Goal: Transaction & Acquisition: Purchase product/service

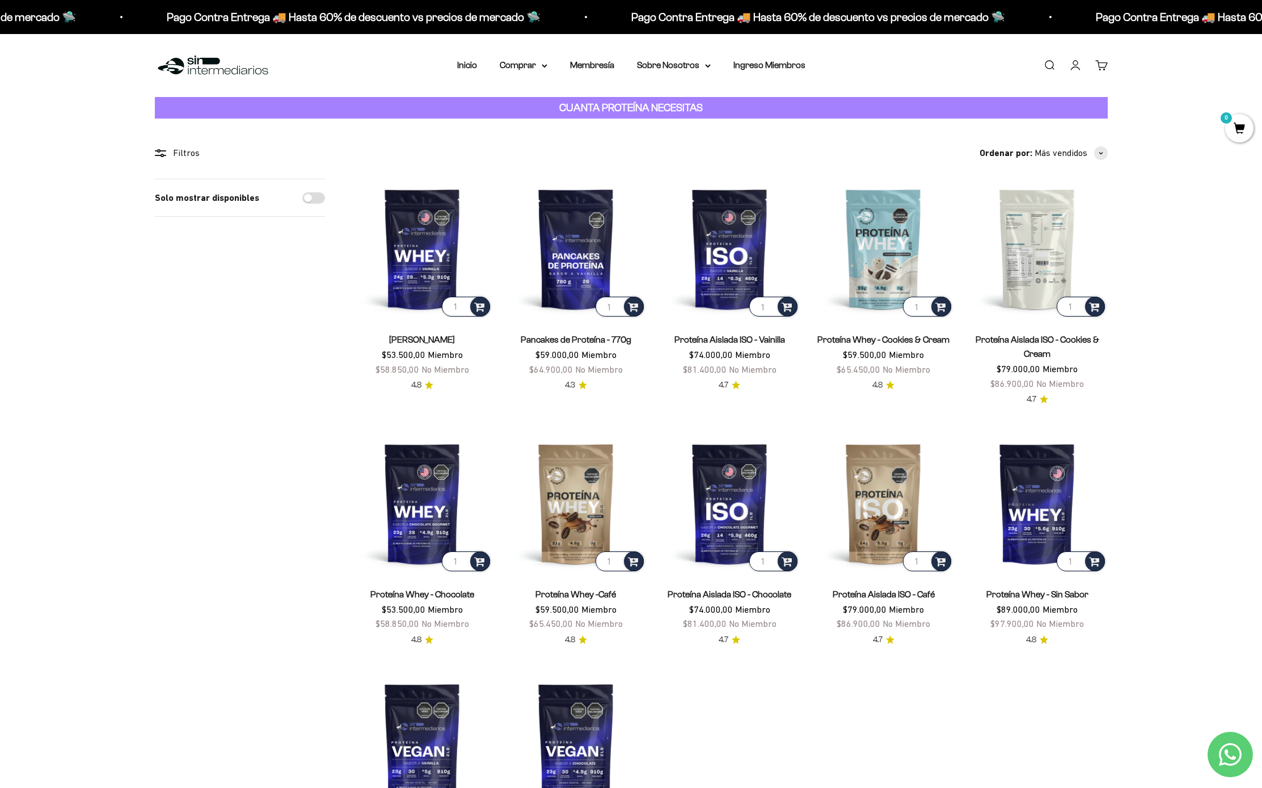
click at [1031, 245] on img at bounding box center [1037, 249] width 140 height 140
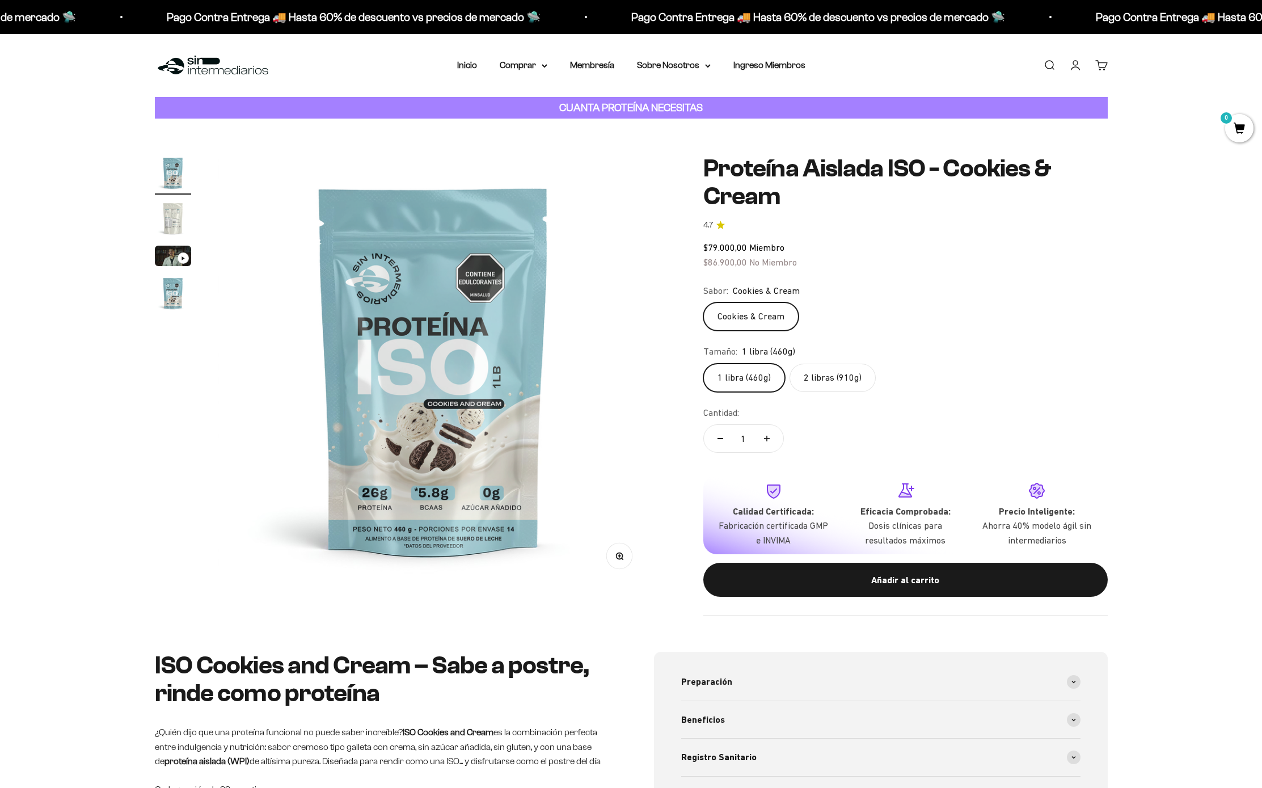
click at [169, 220] on img "Ir al artículo 2" at bounding box center [173, 218] width 36 height 36
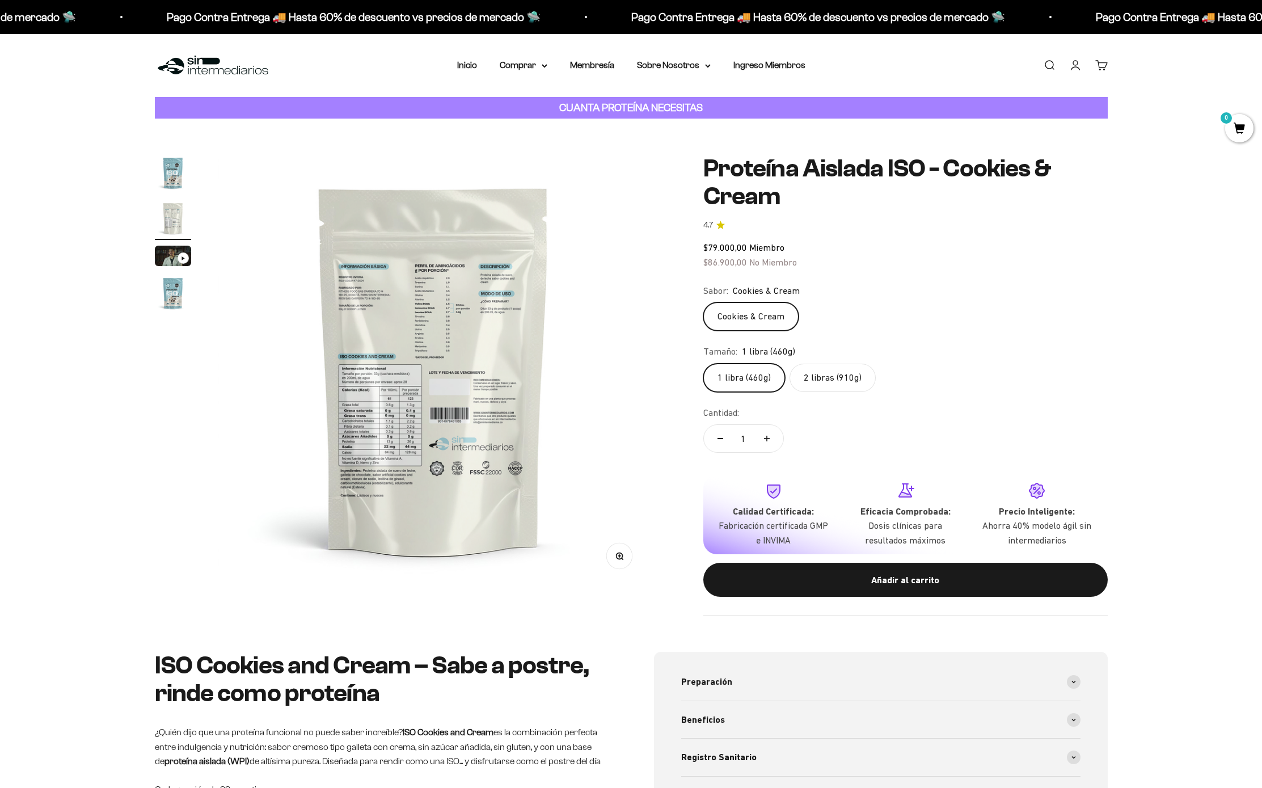
click at [164, 251] on img "Ir al artículo 3" at bounding box center [173, 256] width 36 height 20
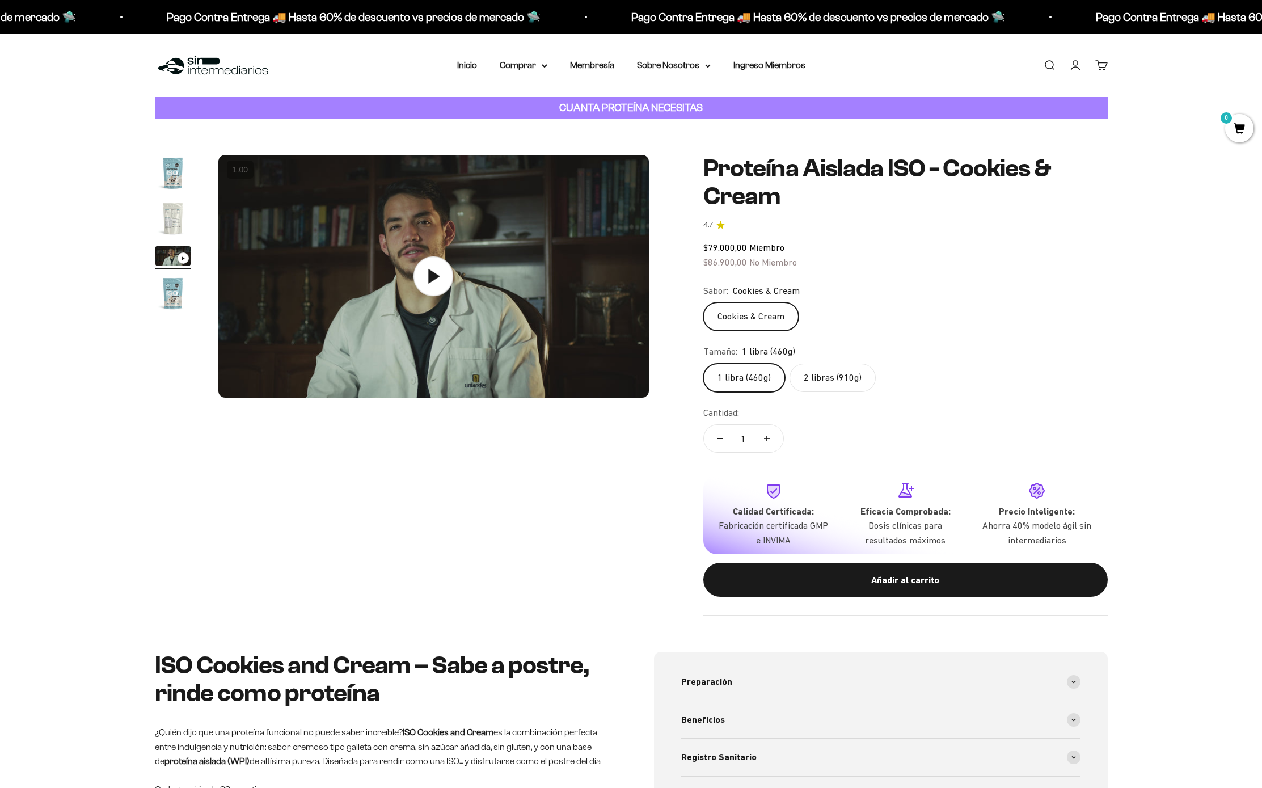
click at [419, 268] on icon at bounding box center [433, 276] width 40 height 40
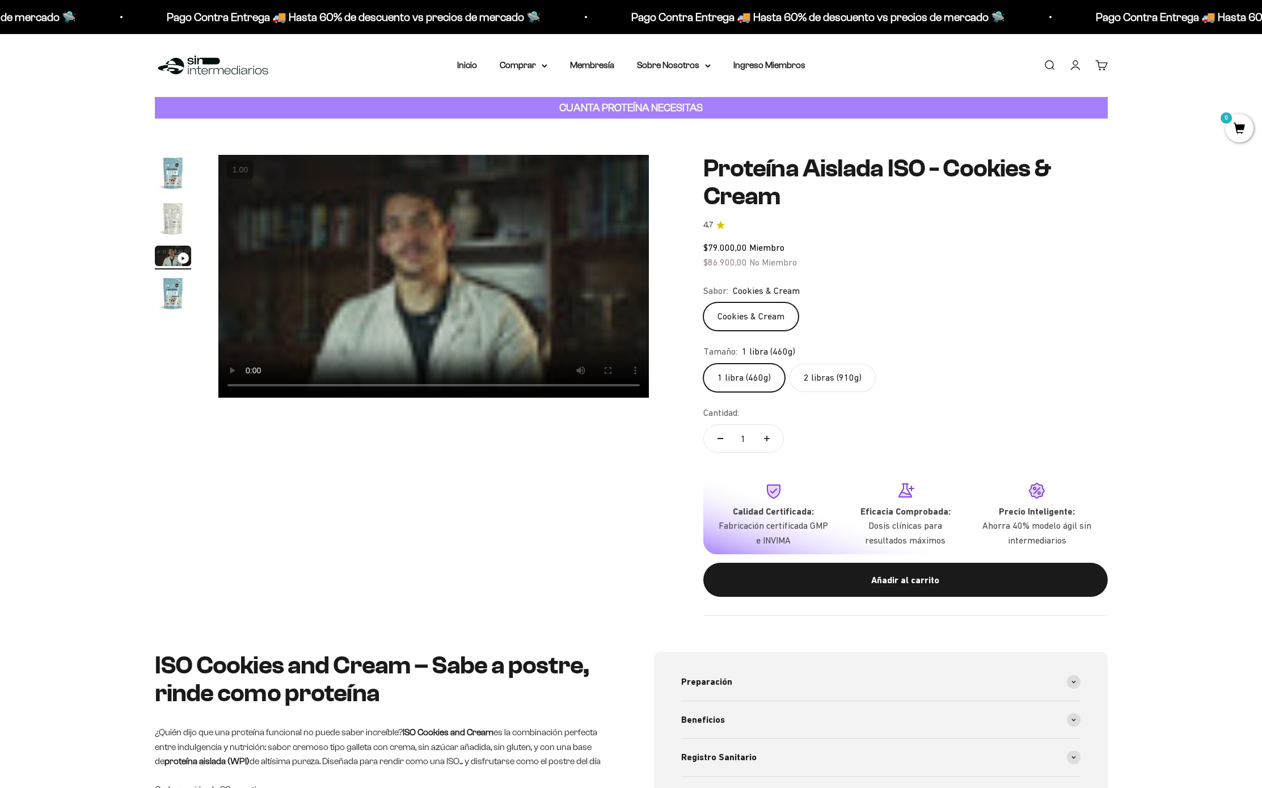
click at [168, 204] on img "Ir al artículo 2" at bounding box center [173, 218] width 36 height 36
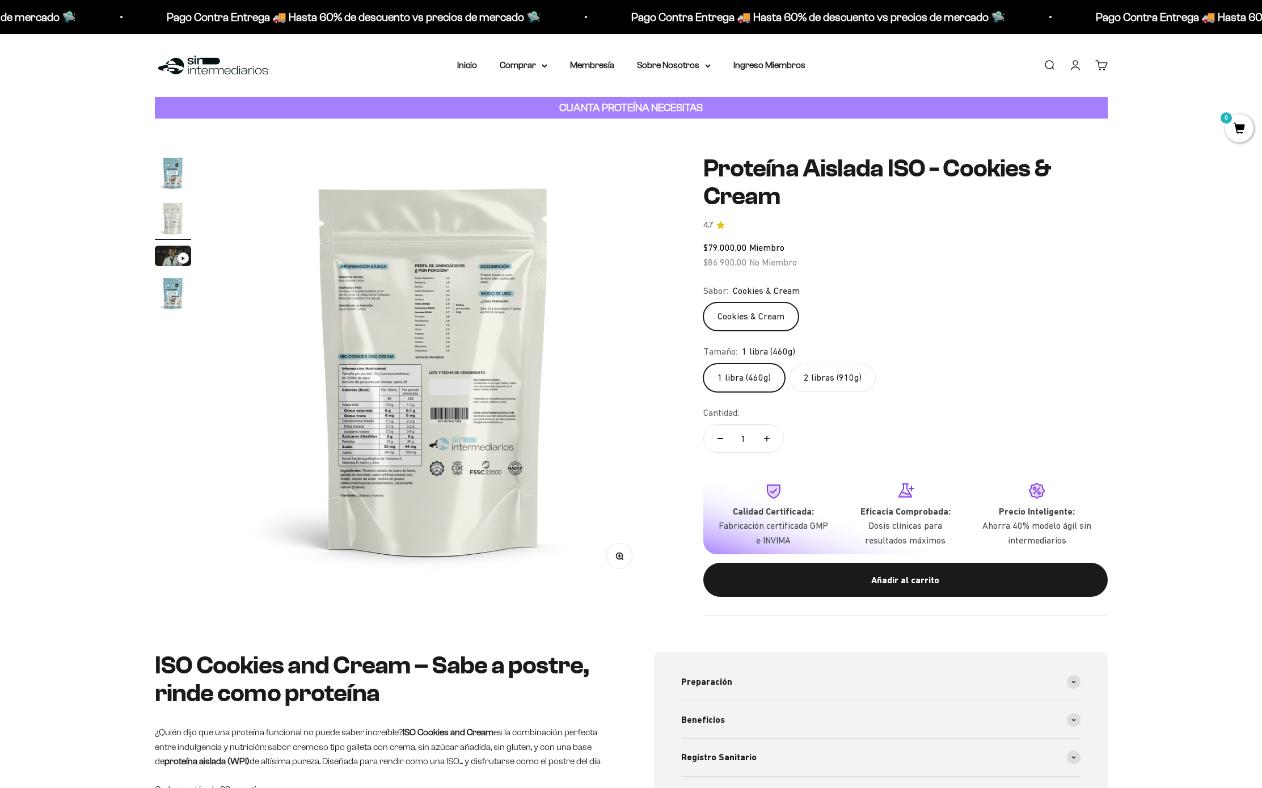
click at [467, 292] on img at bounding box center [433, 370] width 431 height 431
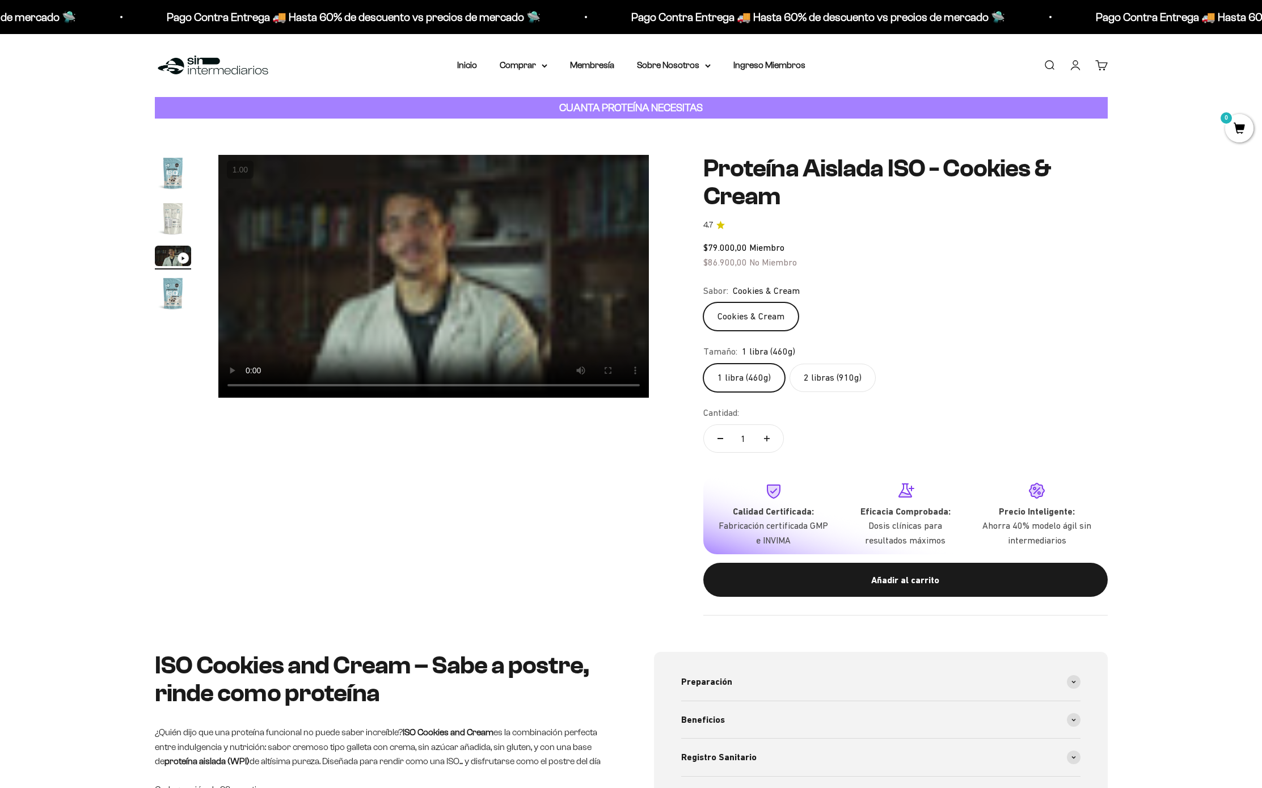
click at [174, 223] on img "Ir al artículo 2" at bounding box center [173, 218] width 36 height 36
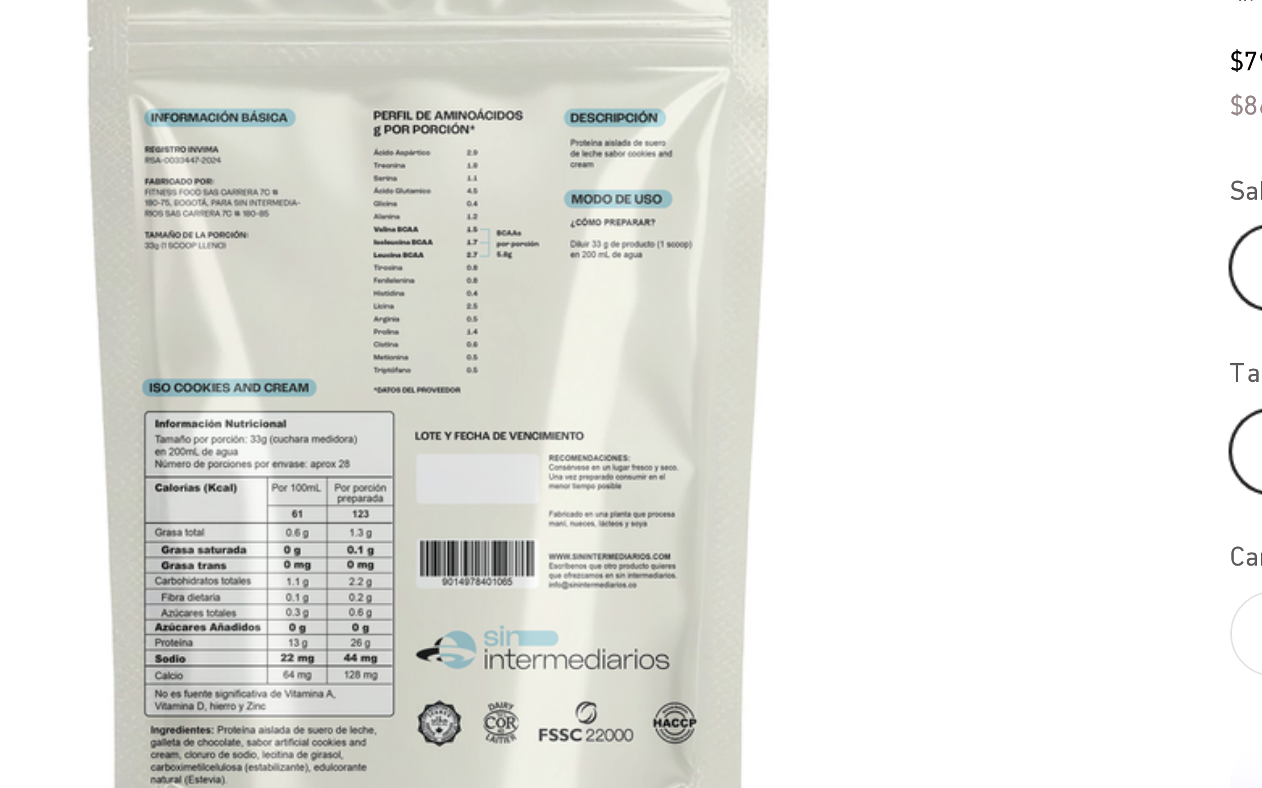
scroll to position [0, 444]
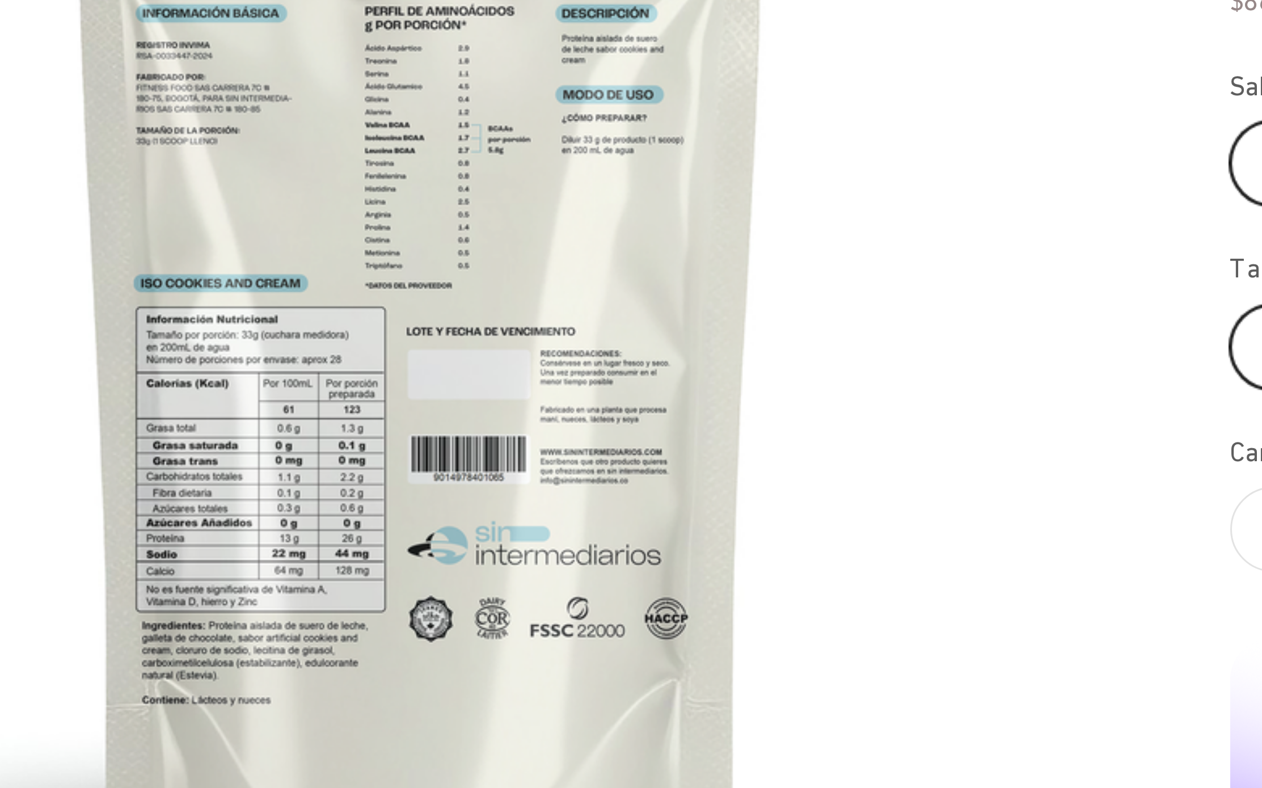
click at [443, 437] on img at bounding box center [433, 370] width 431 height 431
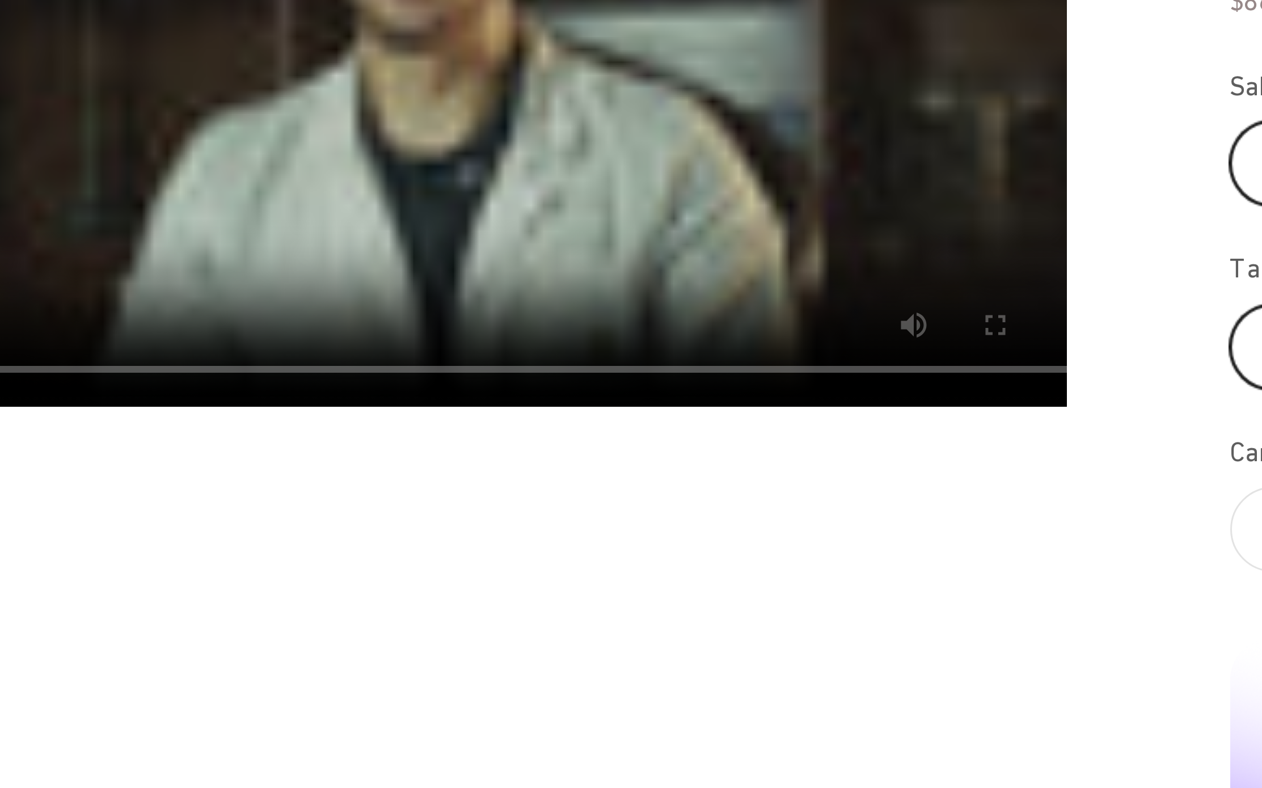
scroll to position [0, 888]
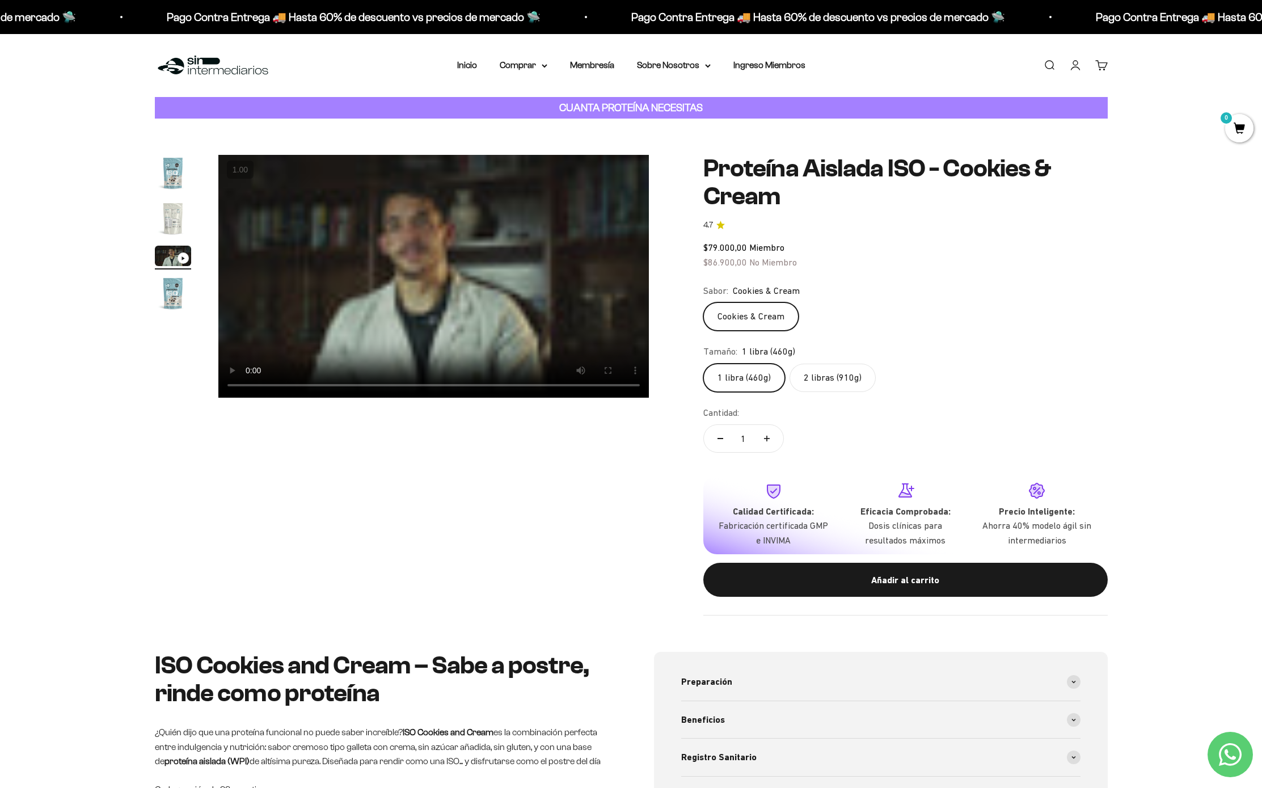
click at [176, 184] on img "Ir al artículo 1" at bounding box center [173, 173] width 36 height 36
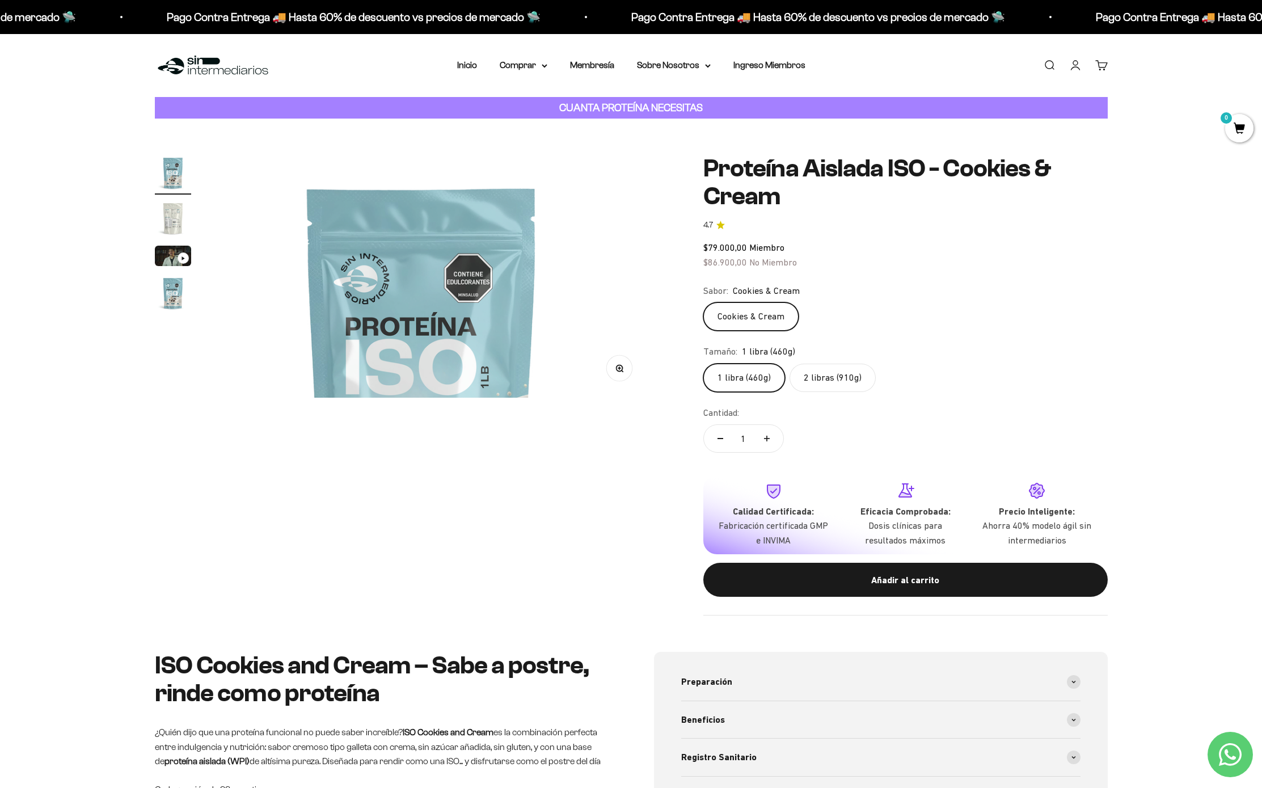
scroll to position [0, 0]
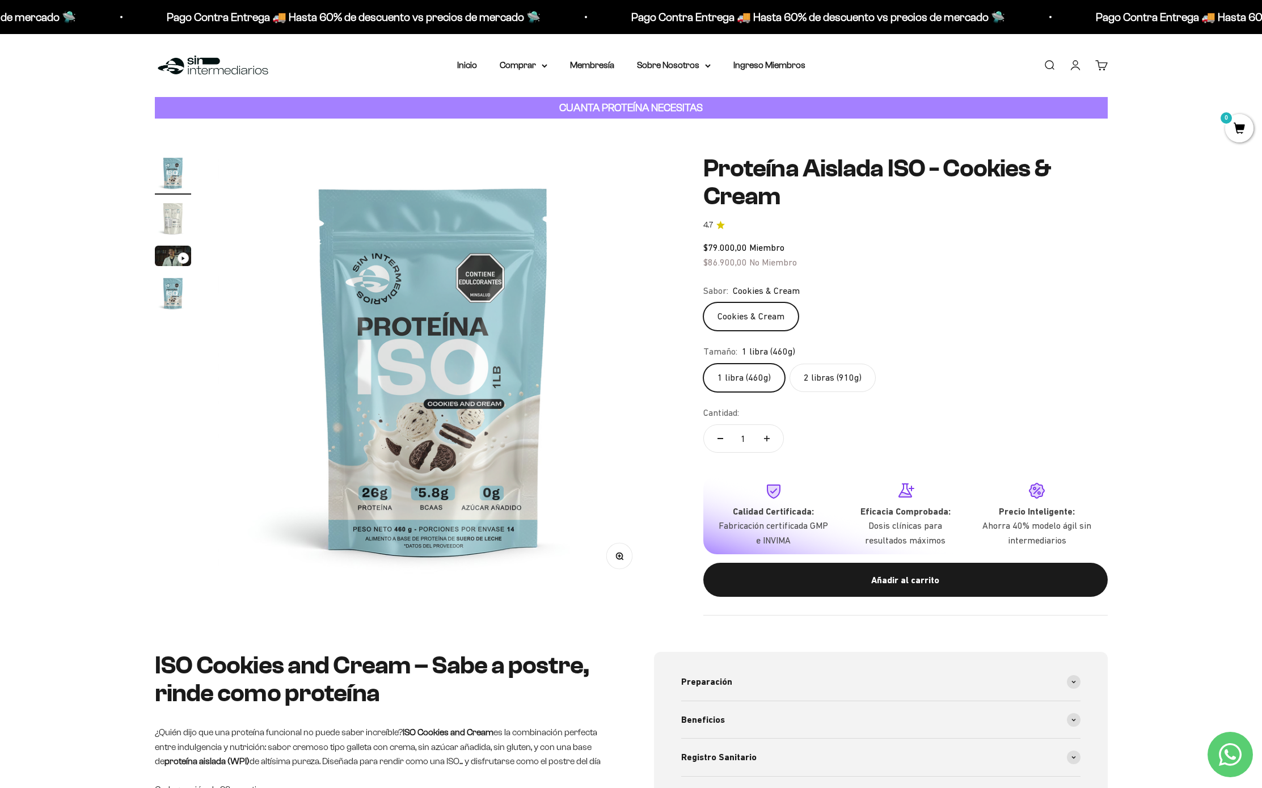
click at [714, 247] on div "$79.000,00 Miembro $86.900,00 No Miembro" at bounding box center [905, 254] width 404 height 29
drag, startPoint x: 788, startPoint y: 247, endPoint x: 815, endPoint y: 247, distance: 26.7
click at [815, 247] on div "$79.000,00 Miembro $86.900,00 No Miembro" at bounding box center [905, 254] width 404 height 29
drag, startPoint x: 797, startPoint y: 247, endPoint x: 703, endPoint y: 247, distance: 93.6
click at [703, 247] on div "$79.000,00 Miembro $86.900,00 No Miembro" at bounding box center [905, 254] width 404 height 29
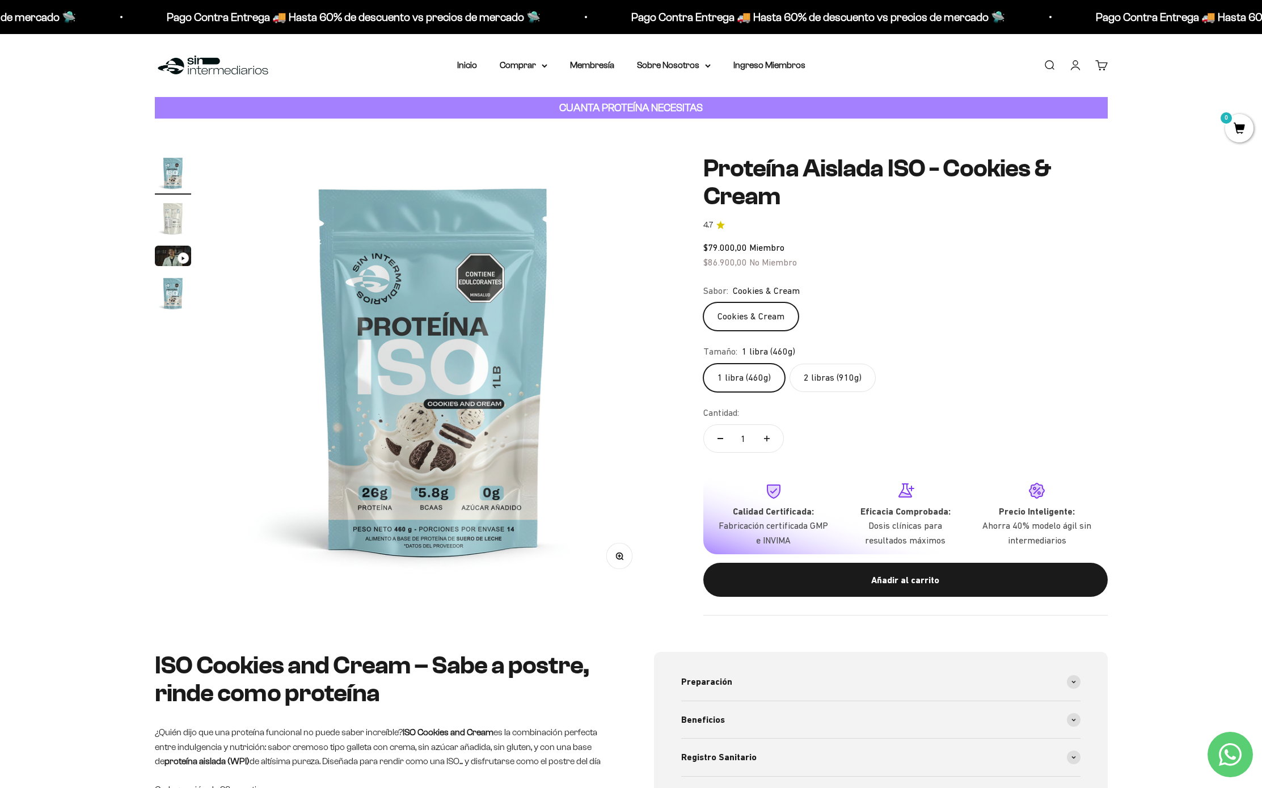
click at [837, 247] on div "$79.000,00 Miembro $86.900,00 No Miembro" at bounding box center [905, 254] width 404 height 29
click at [850, 381] on label "2 libras (910g)" at bounding box center [833, 378] width 86 height 28
click at [703, 364] on input "2 libras (910g)" at bounding box center [703, 363] width 1 height 1
click at [759, 377] on label "1 libra (460g)" at bounding box center [744, 378] width 82 height 28
click at [703, 364] on input "1 libra (460g)" at bounding box center [703, 363] width 1 height 1
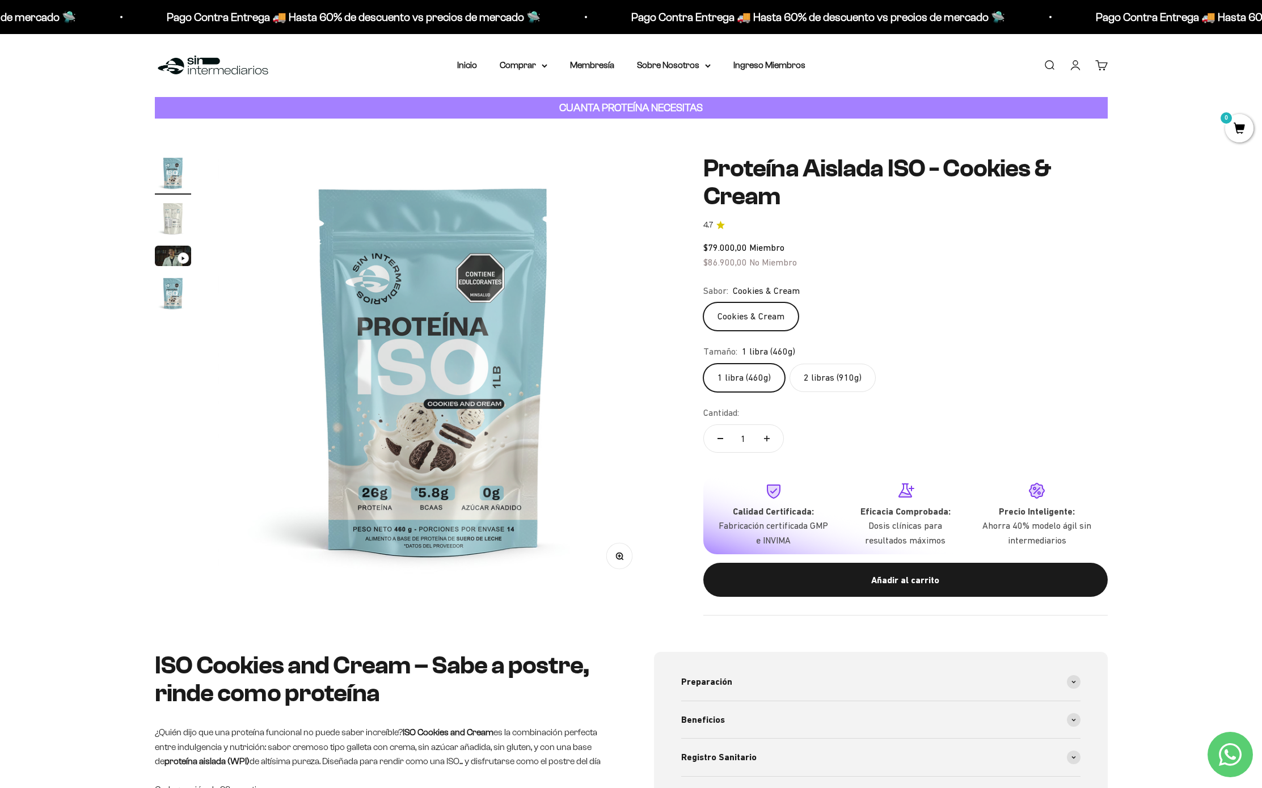
click at [839, 376] on label "2 libras (910g)" at bounding box center [833, 378] width 86 height 28
click at [703, 364] on input "2 libras (910g)" at bounding box center [703, 363] width 1 height 1
click at [767, 383] on label "1 libra (460g)" at bounding box center [744, 378] width 82 height 28
click at [703, 364] on input "1 libra (460g)" at bounding box center [703, 363] width 1 height 1
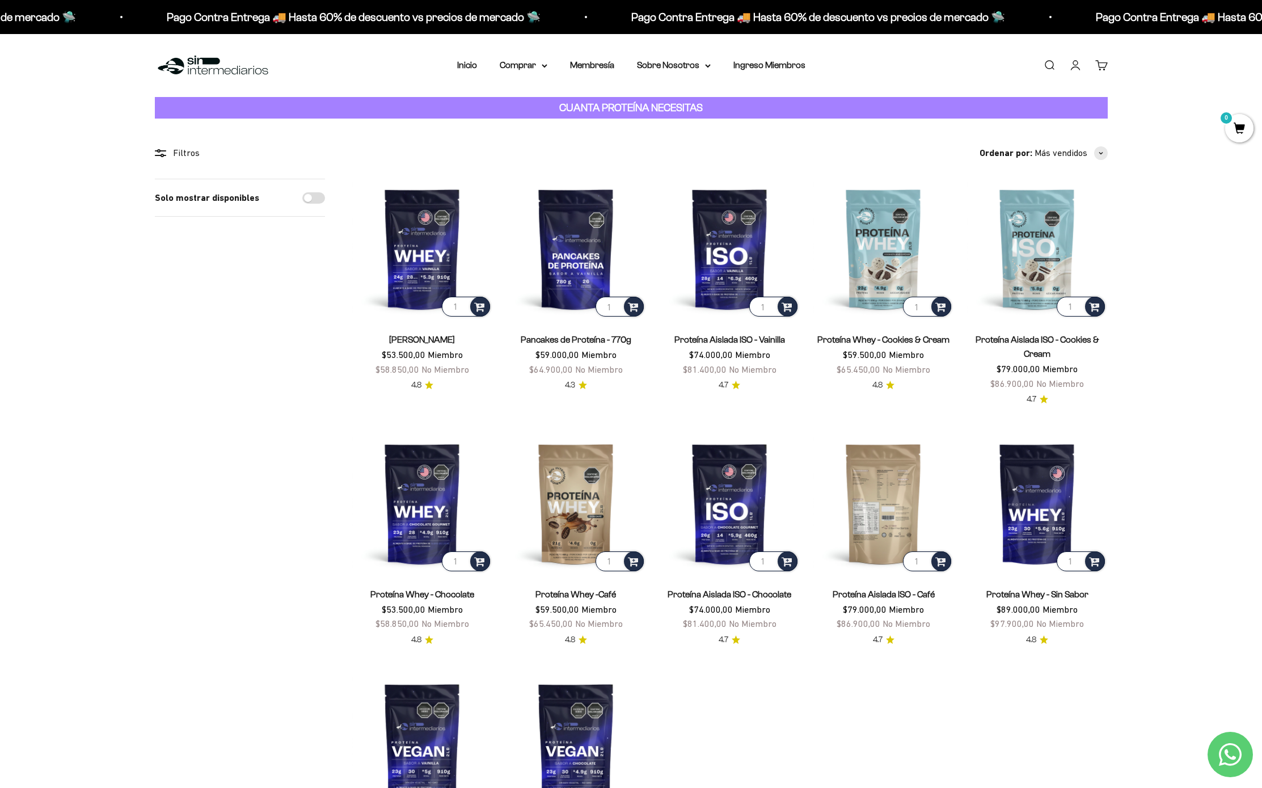
click at [860, 491] on img at bounding box center [883, 503] width 140 height 140
click at [890, 100] on div "CUANTA PROTEÍNA NECESITAS" at bounding box center [631, 108] width 953 height 22
click at [636, 115] on p "CUANTA PROTEÍNA NECESITAS" at bounding box center [630, 108] width 149 height 16
click at [1005, 273] on img at bounding box center [1037, 249] width 140 height 140
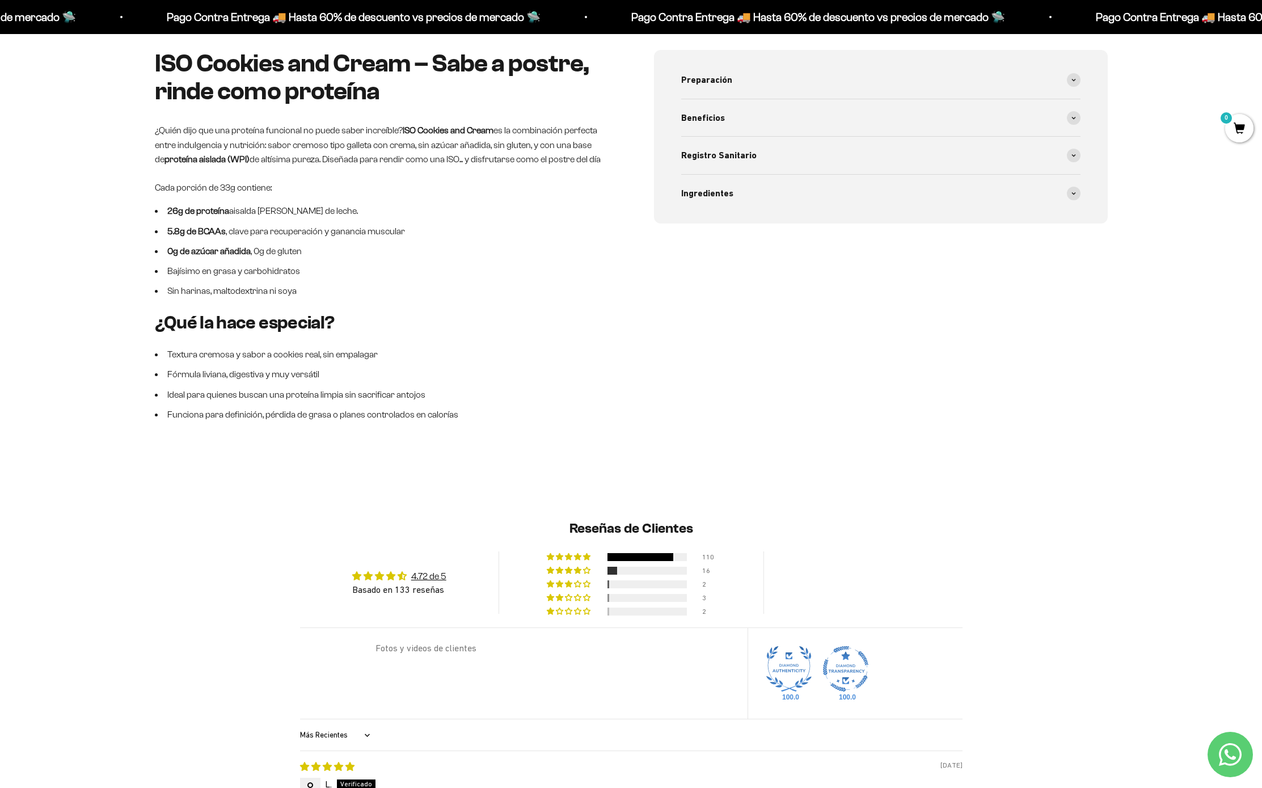
scroll to position [689, 0]
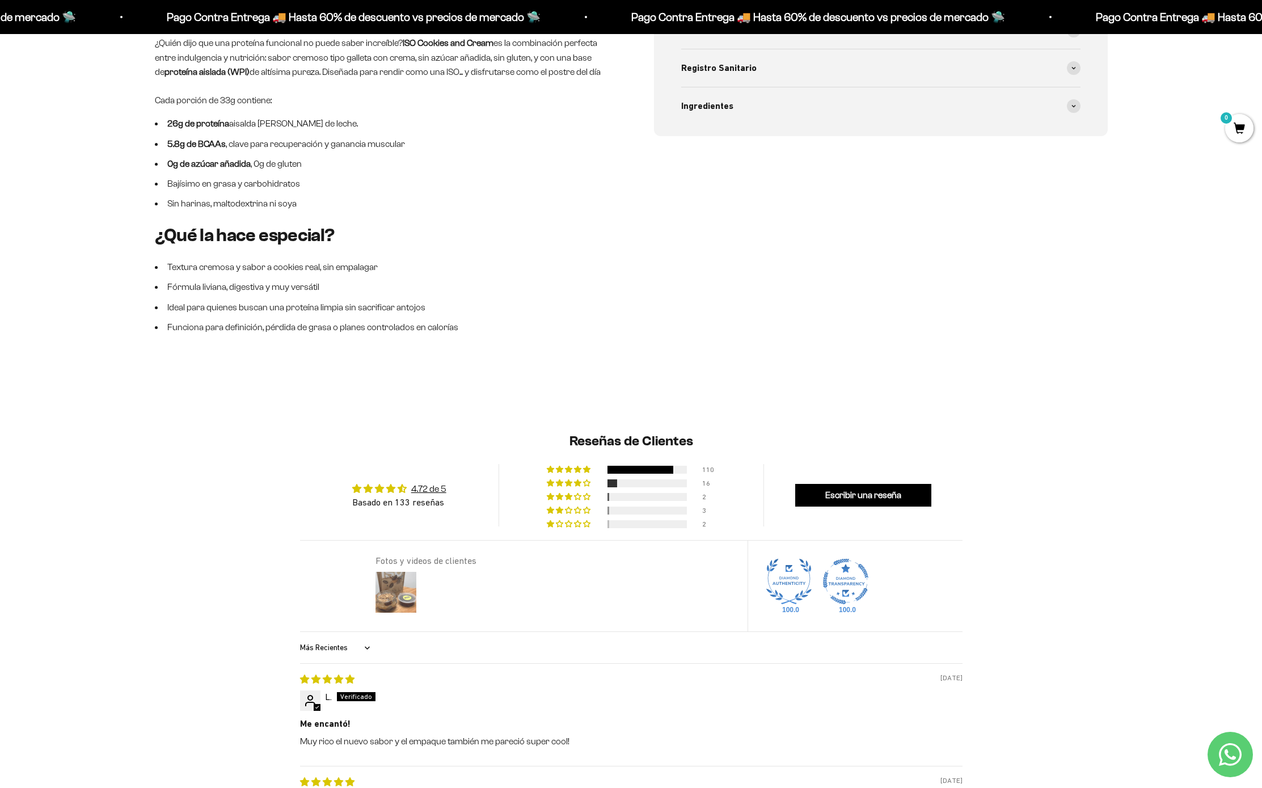
click at [403, 603] on img at bounding box center [395, 591] width 45 height 45
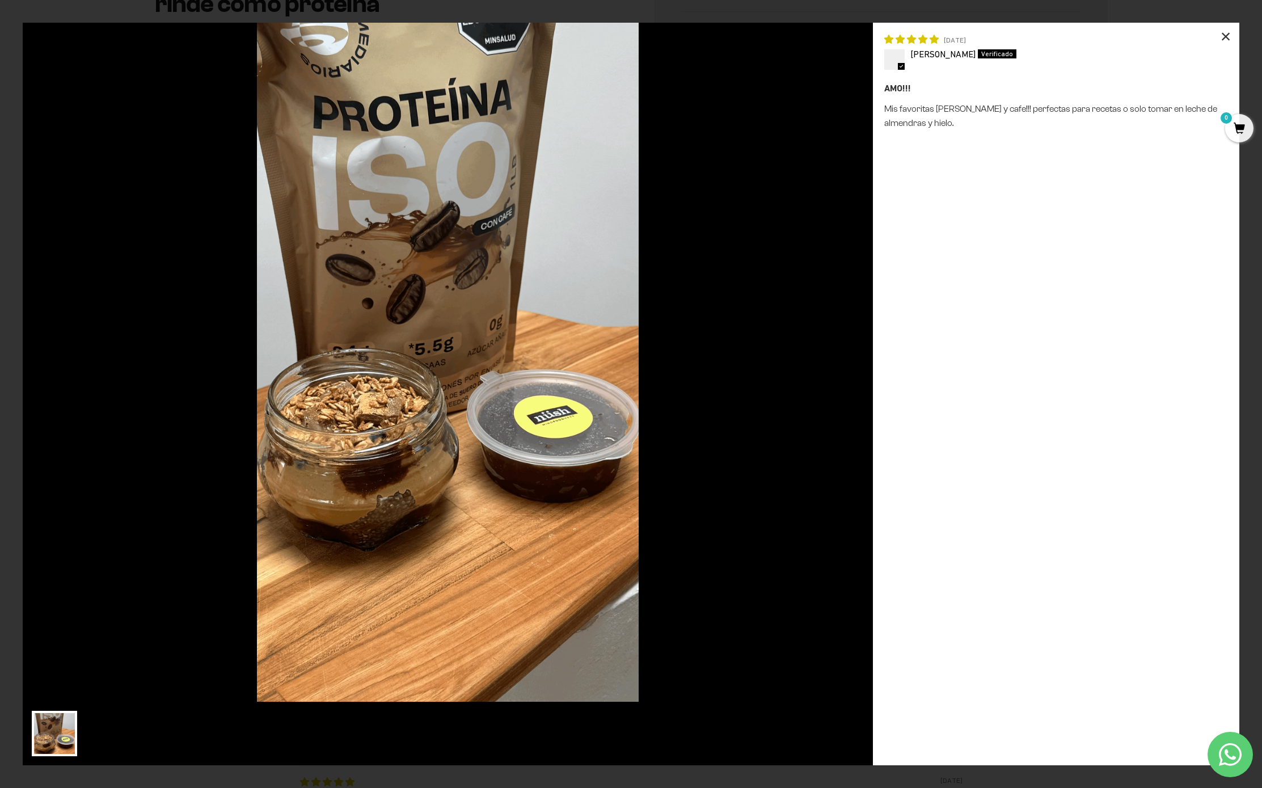
click at [1230, 40] on div "×" at bounding box center [1225, 36] width 27 height 27
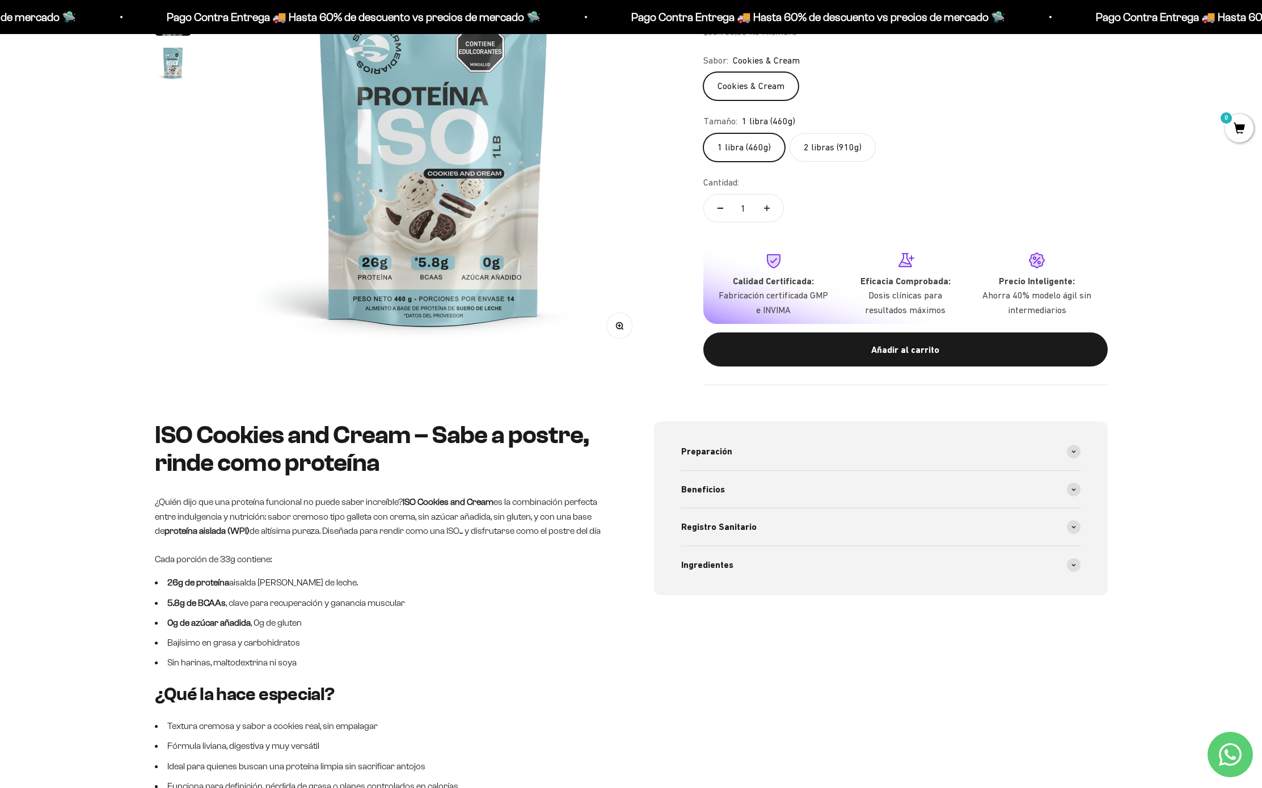
scroll to position [0, 0]
